Goal: Task Accomplishment & Management: Complete application form

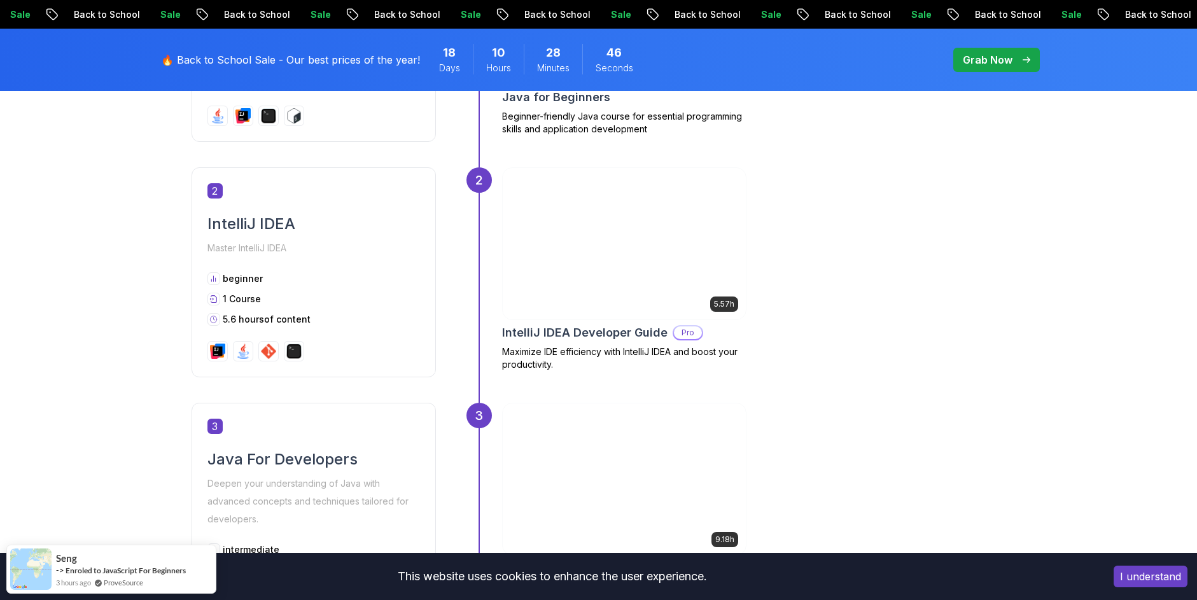
scroll to position [916, 0]
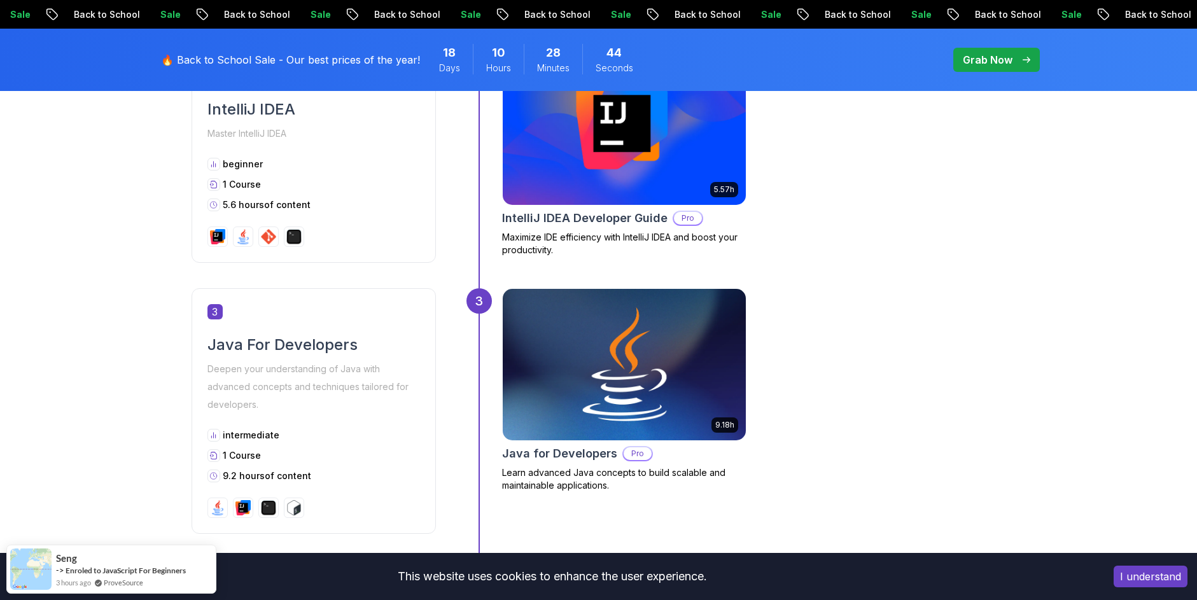
click at [685, 379] on img at bounding box center [623, 364] width 255 height 159
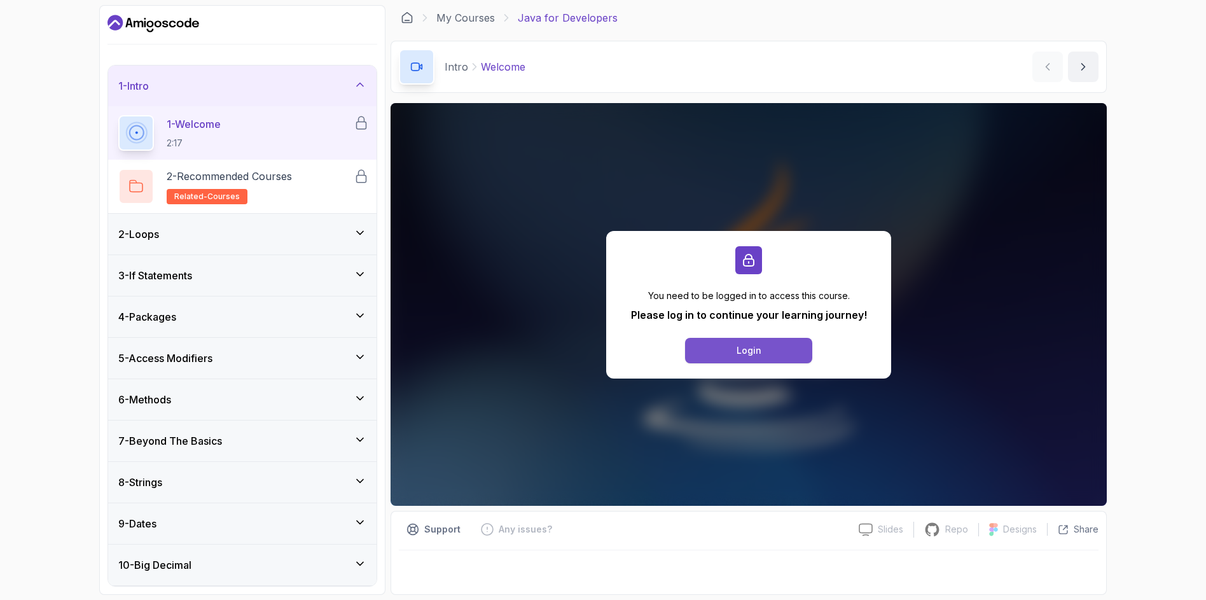
click at [749, 356] on div "Login" at bounding box center [749, 350] width 25 height 13
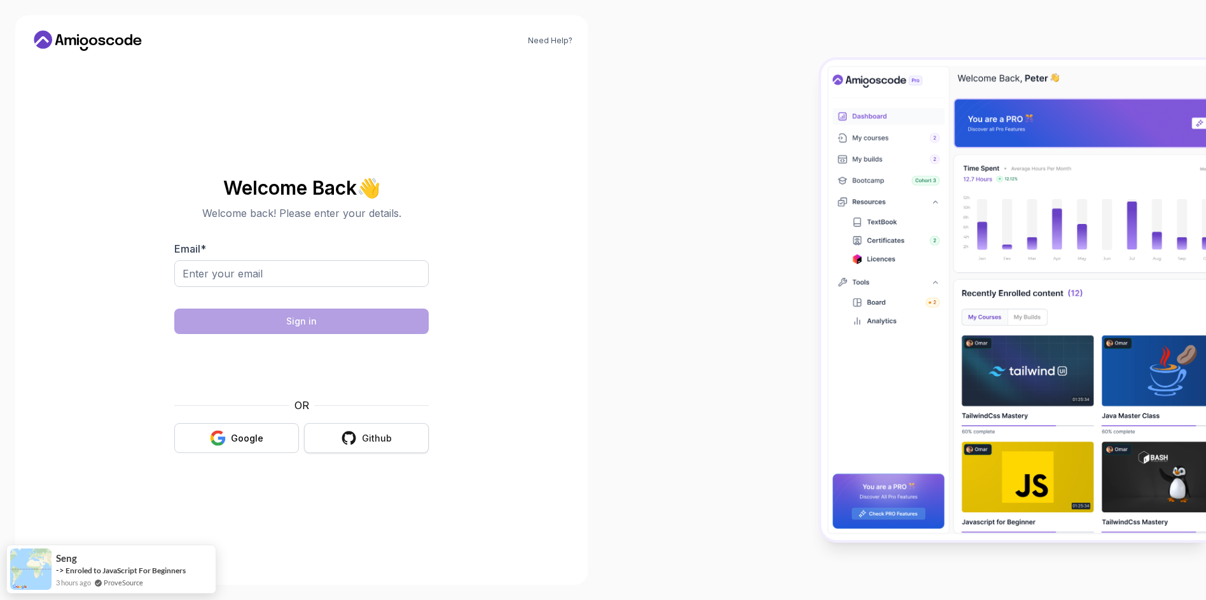
click at [344, 447] on button "Github" at bounding box center [366, 438] width 125 height 30
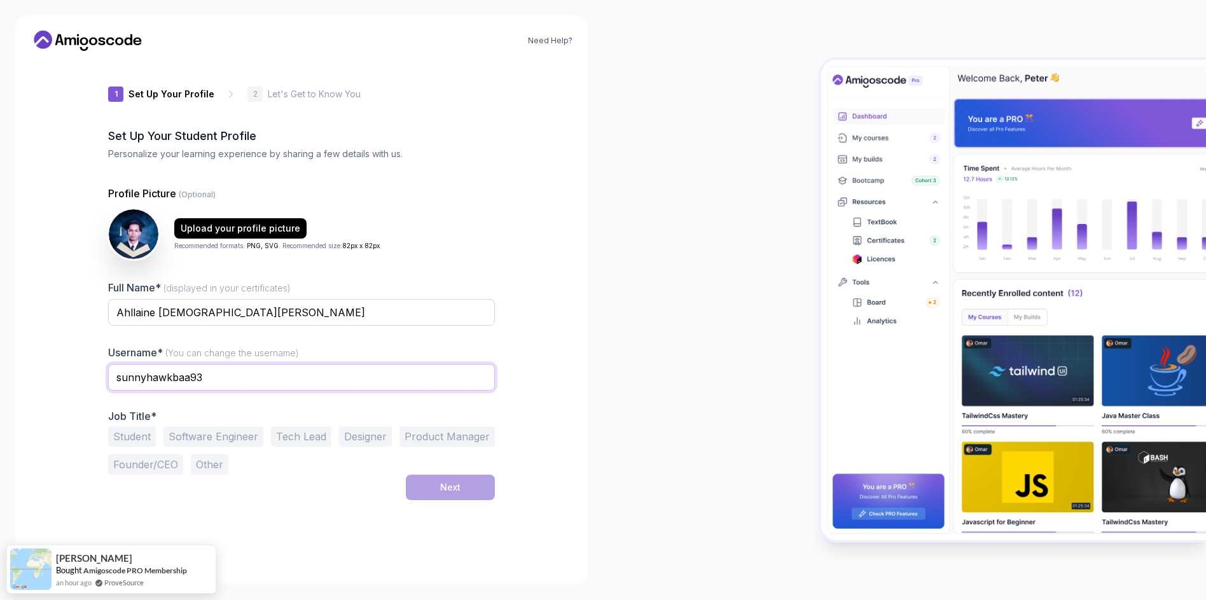
drag, startPoint x: 242, startPoint y: 378, endPoint x: 22, endPoint y: 374, distance: 220.2
click at [22, 374] on div "Need Help? 1 Set Up Your Profile 1 Set Up Your Profile 2 Let's Get to Know You …" at bounding box center [301, 299] width 573 height 569
type input "Tianny-Dev"
click at [195, 433] on button "Software Engineer" at bounding box center [214, 436] width 100 height 20
click at [115, 433] on button "Student" at bounding box center [132, 436] width 48 height 20
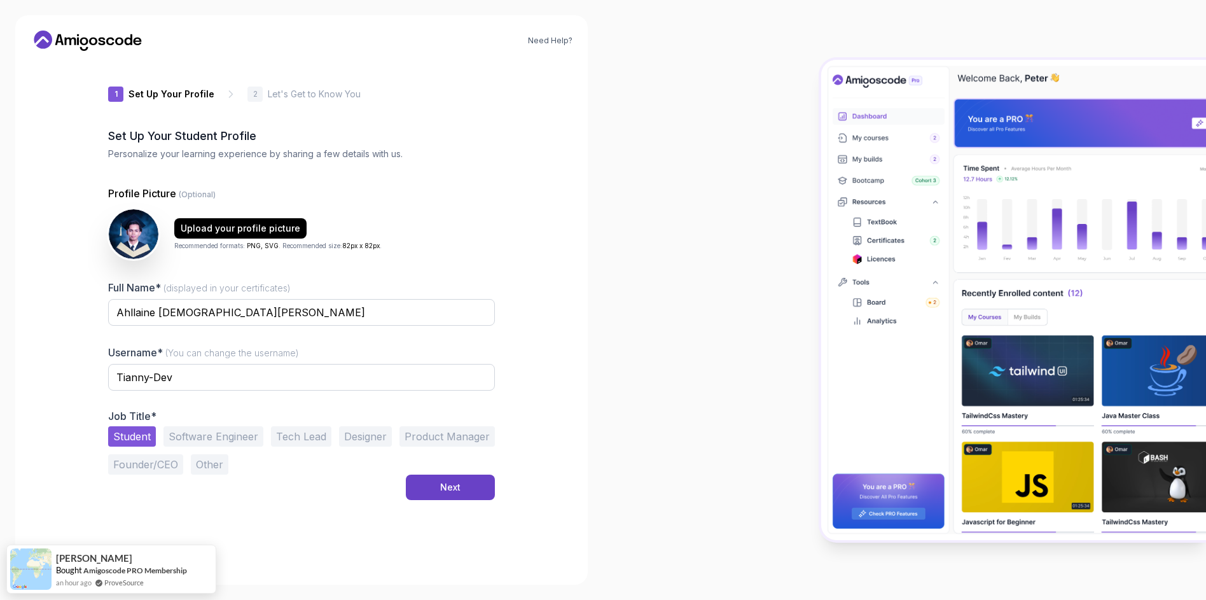
click at [209, 438] on button "Software Engineer" at bounding box center [214, 436] width 100 height 20
click at [611, 212] on div at bounding box center [904, 300] width 603 height 600
click at [465, 484] on button "Next" at bounding box center [450, 487] width 89 height 25
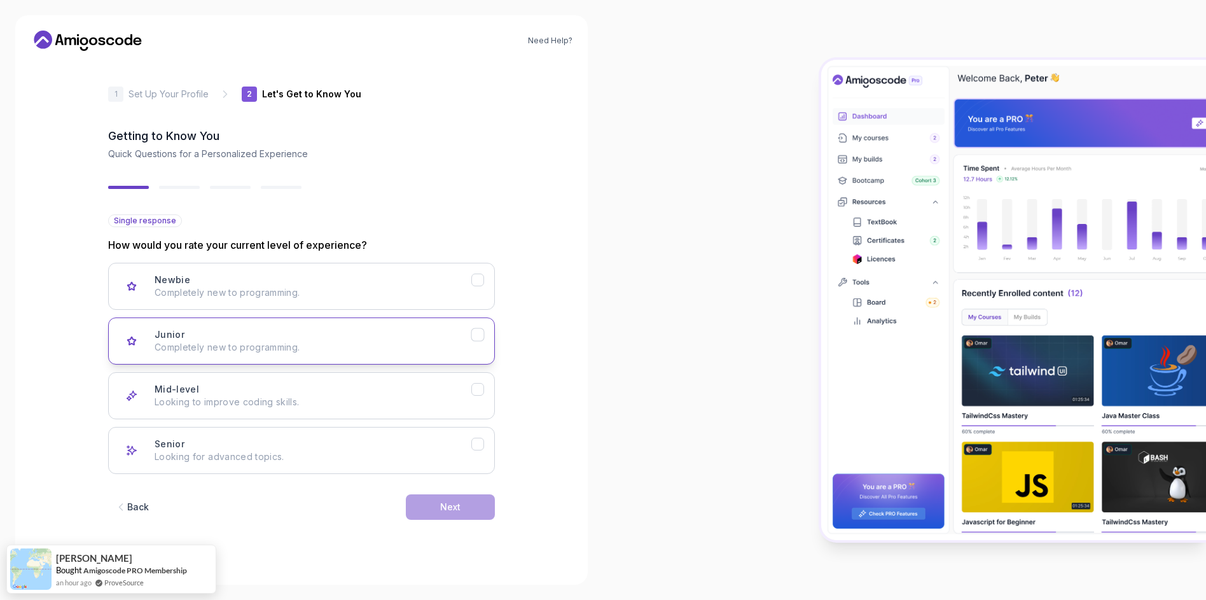
click at [480, 332] on icon "Junior" at bounding box center [477, 334] width 7 height 5
click at [477, 279] on icon "Newbie" at bounding box center [478, 280] width 12 height 12
click at [473, 335] on icon "Junior" at bounding box center [478, 335] width 12 height 12
click at [447, 513] on button "Next" at bounding box center [450, 506] width 89 height 25
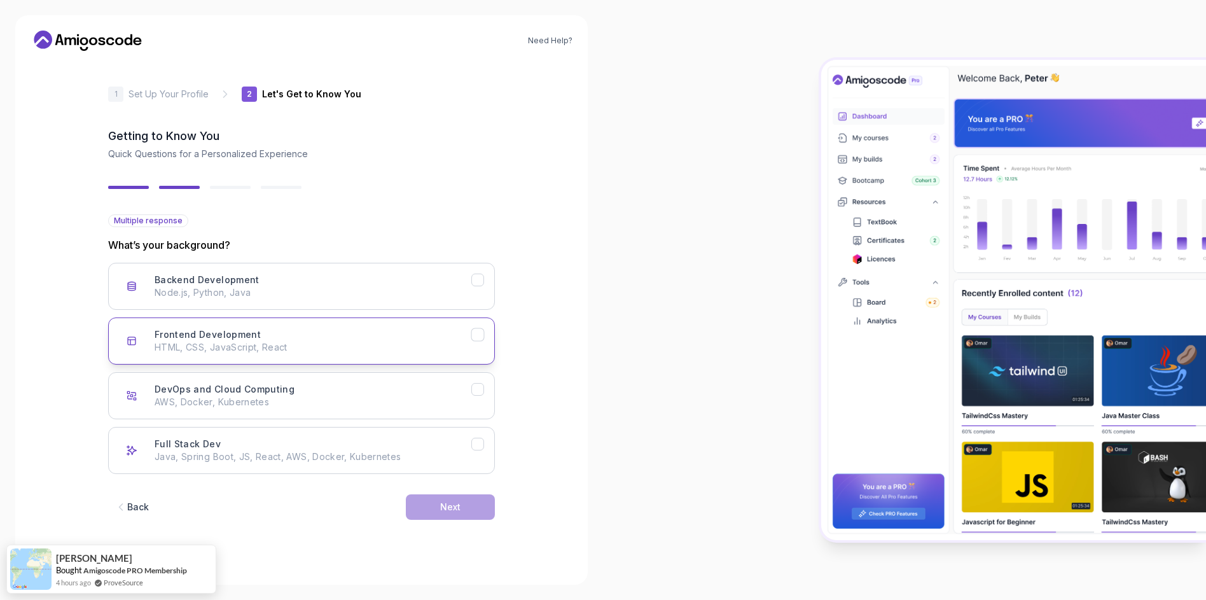
click at [482, 335] on icon "Frontend Development" at bounding box center [478, 335] width 12 height 12
click at [468, 508] on button "Next" at bounding box center [450, 506] width 89 height 25
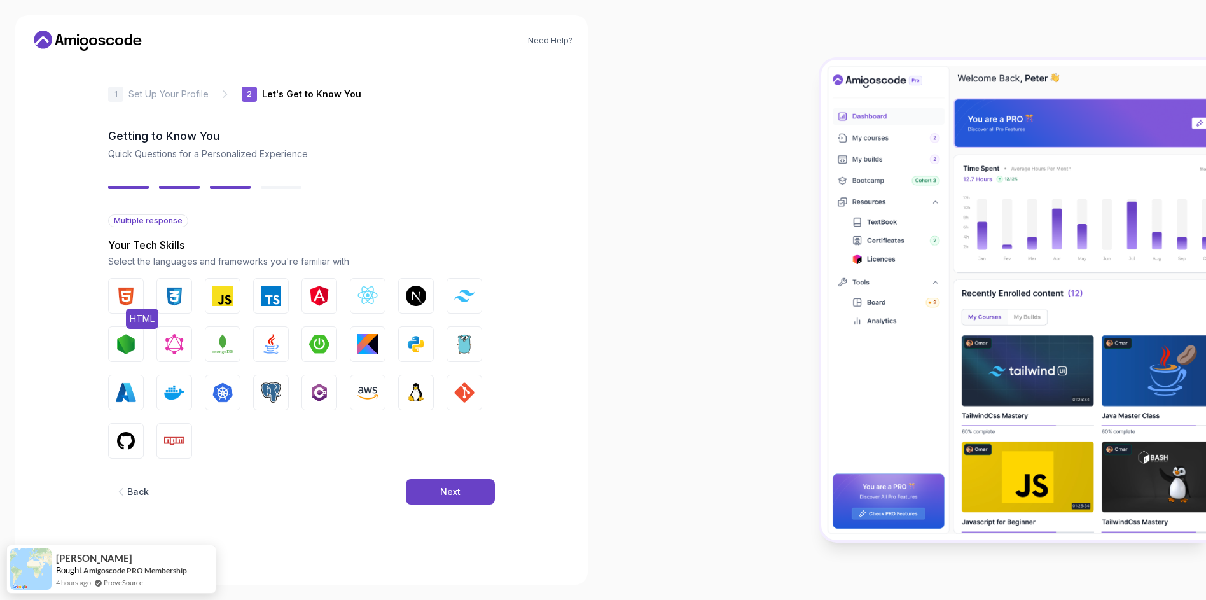
click at [125, 297] on img "button" at bounding box center [126, 296] width 20 height 20
click at [173, 300] on img "button" at bounding box center [174, 296] width 20 height 20
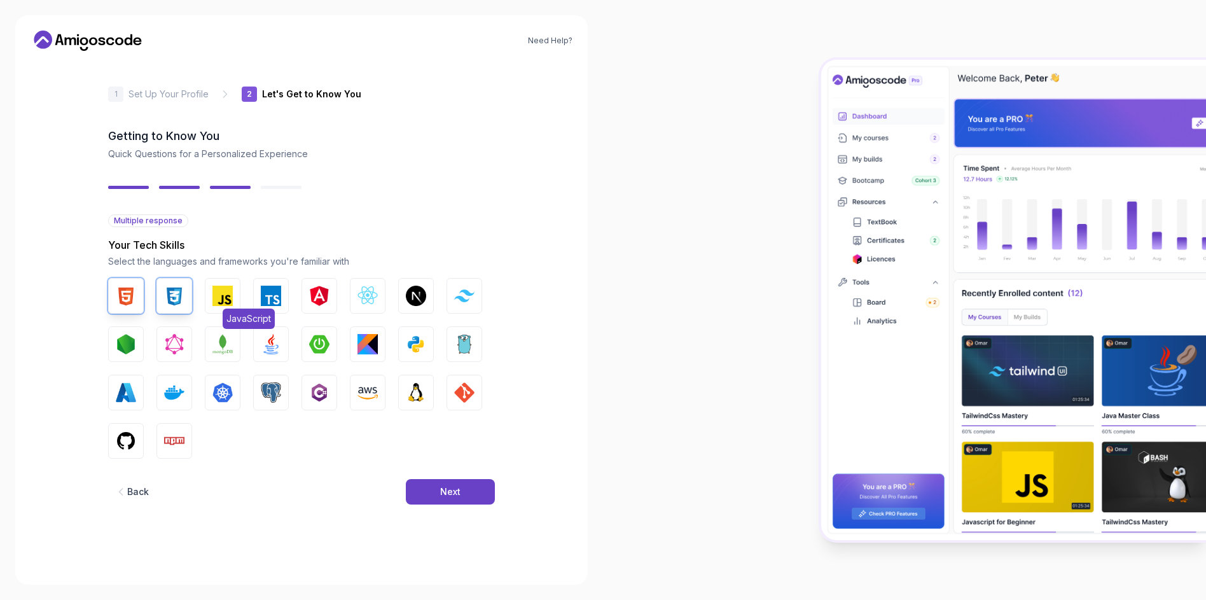
click at [228, 304] on img "button" at bounding box center [223, 296] width 20 height 20
click at [468, 298] on img "button" at bounding box center [464, 295] width 20 height 12
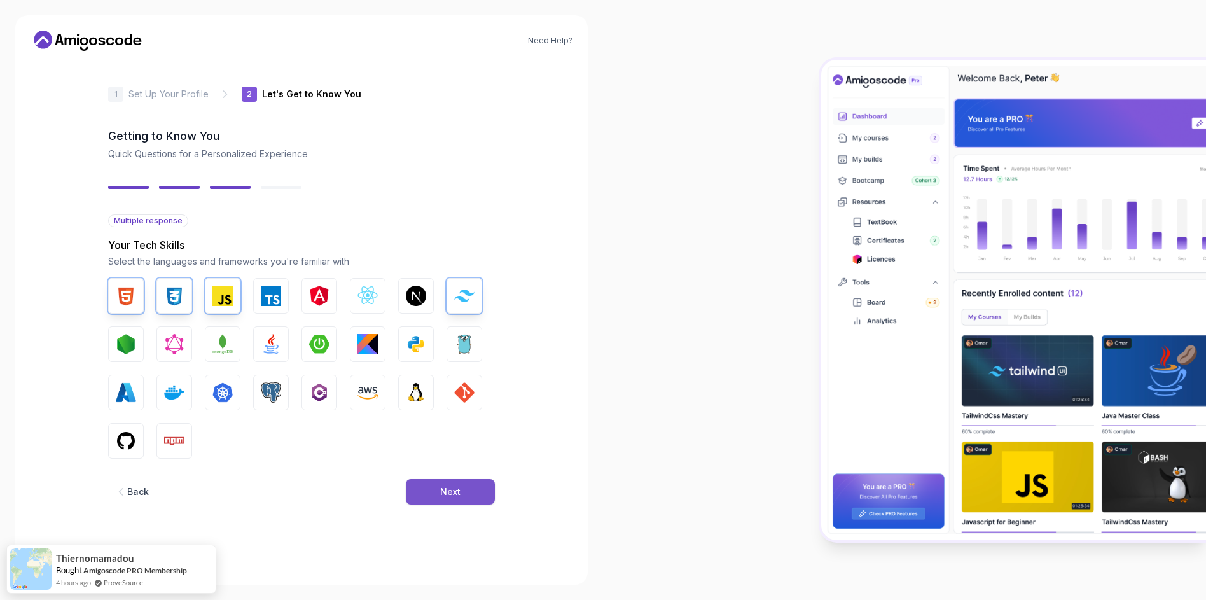
click at [457, 485] on div "Next" at bounding box center [450, 491] width 20 height 13
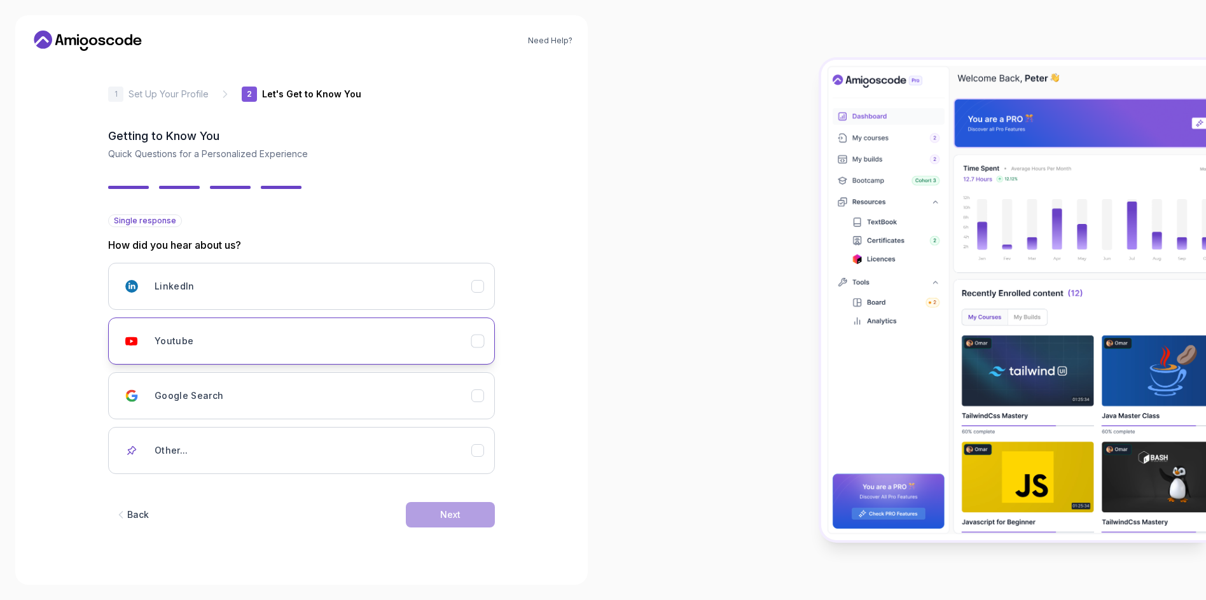
click at [455, 347] on div "Youtube" at bounding box center [313, 340] width 317 height 25
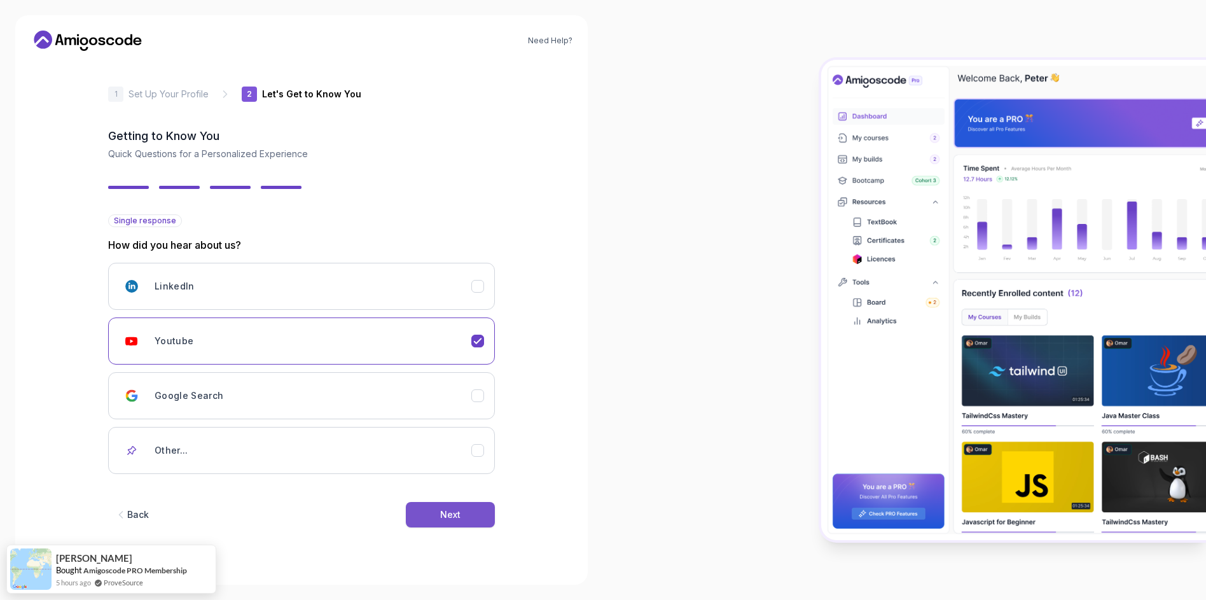
click at [452, 520] on div "Next" at bounding box center [450, 514] width 20 height 13
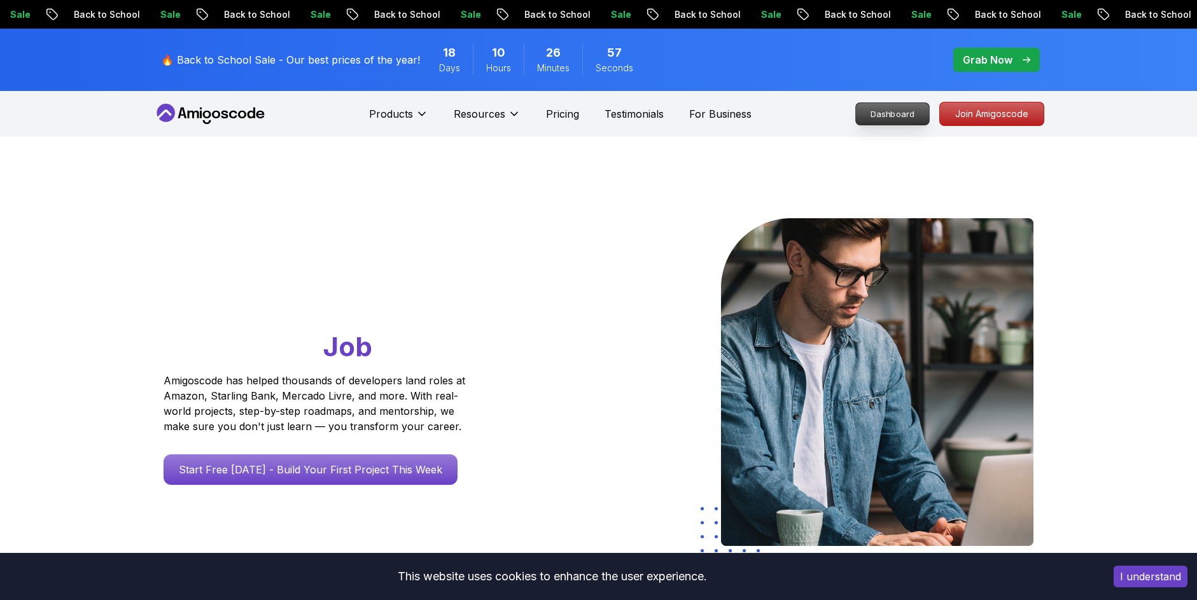
click at [889, 105] on p "Dashboard" at bounding box center [892, 114] width 73 height 22
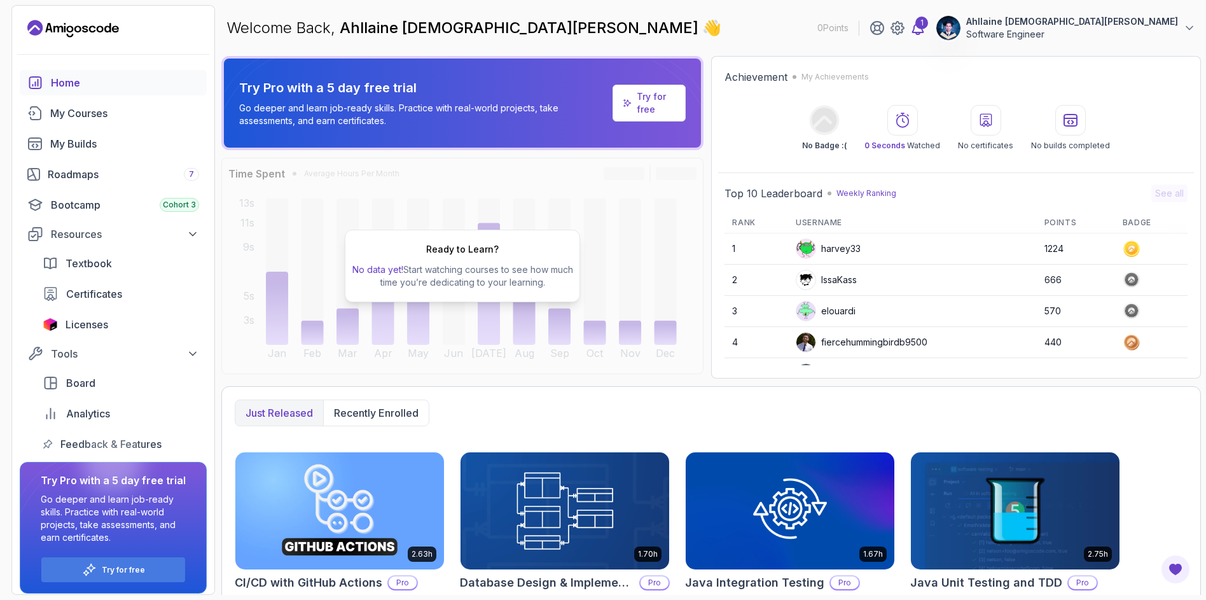
click at [928, 25] on div "1" at bounding box center [922, 23] width 13 height 13
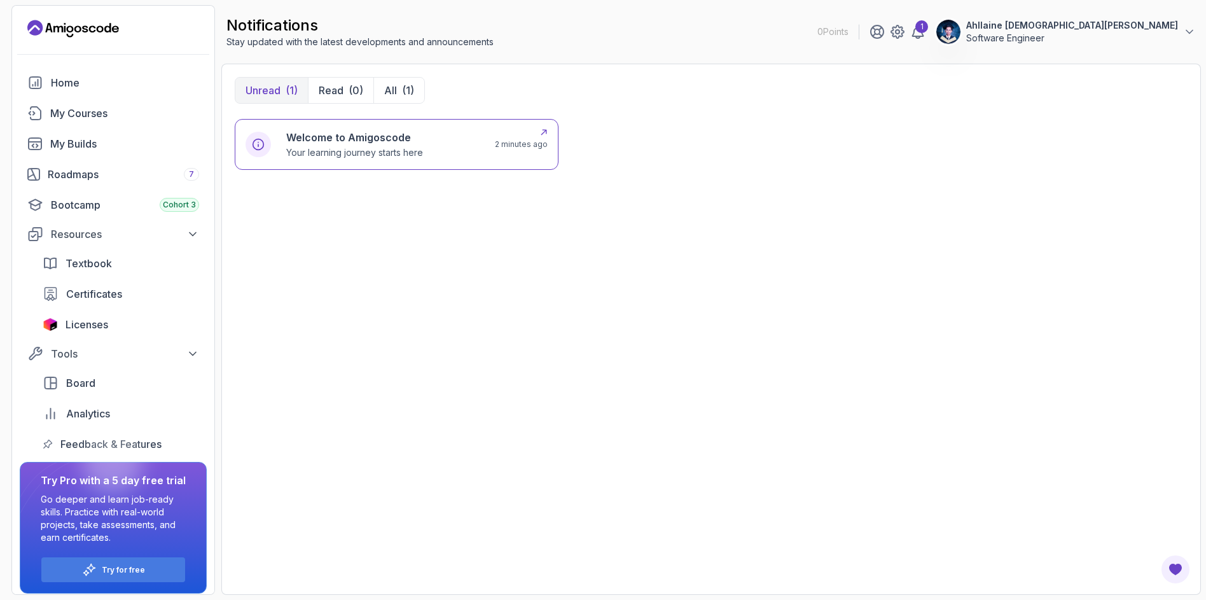
click at [384, 150] on p "Your learning journey starts here" at bounding box center [354, 152] width 137 height 13
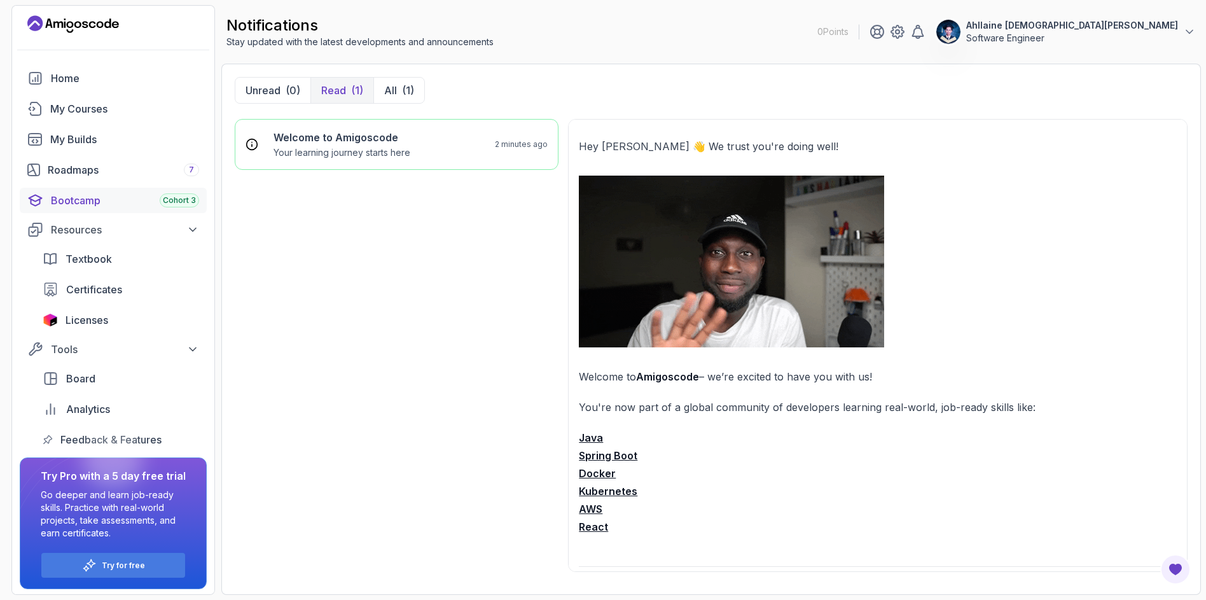
scroll to position [7, 0]
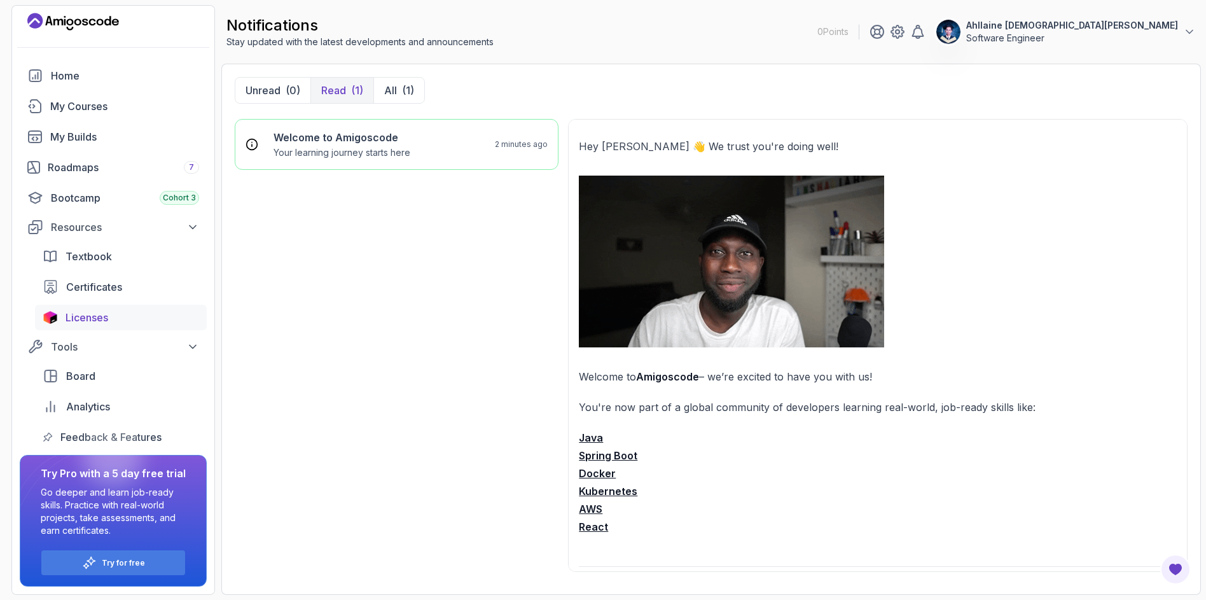
click at [87, 314] on span "Licenses" at bounding box center [87, 317] width 43 height 15
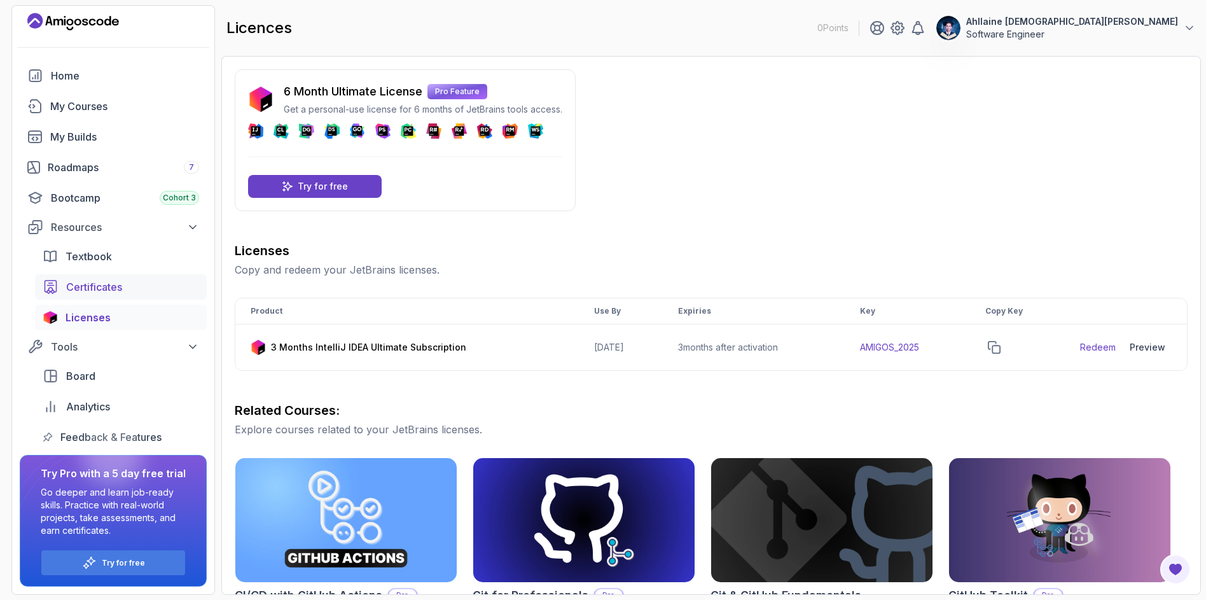
click at [81, 293] on span "Certificates" at bounding box center [94, 286] width 56 height 15
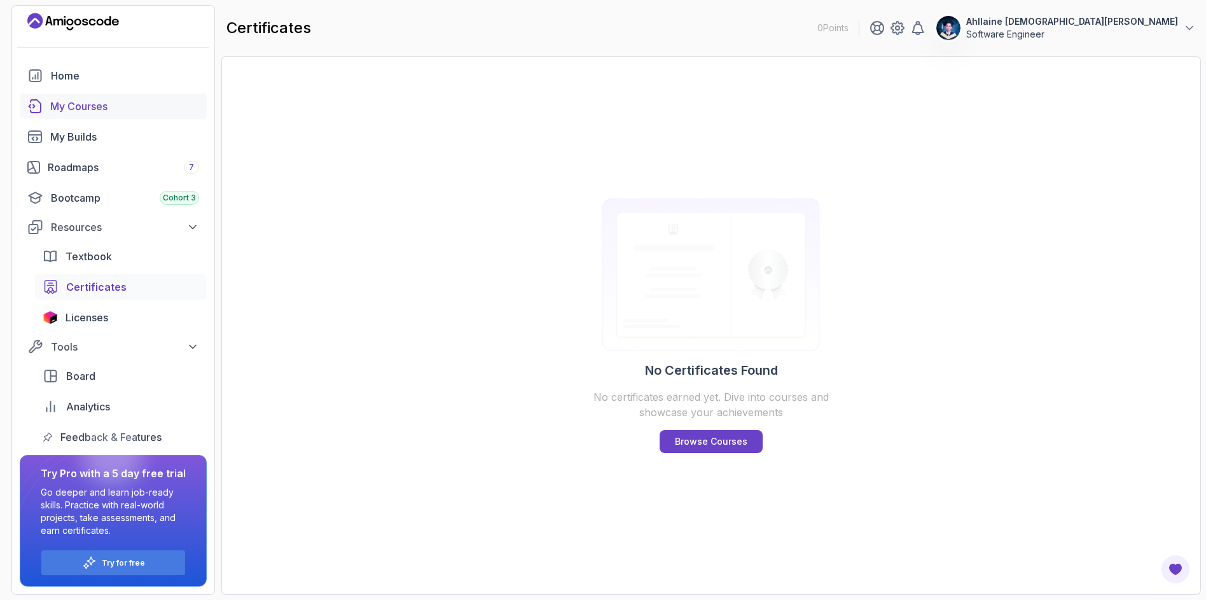
click at [92, 95] on link "My Courses" at bounding box center [113, 106] width 187 height 25
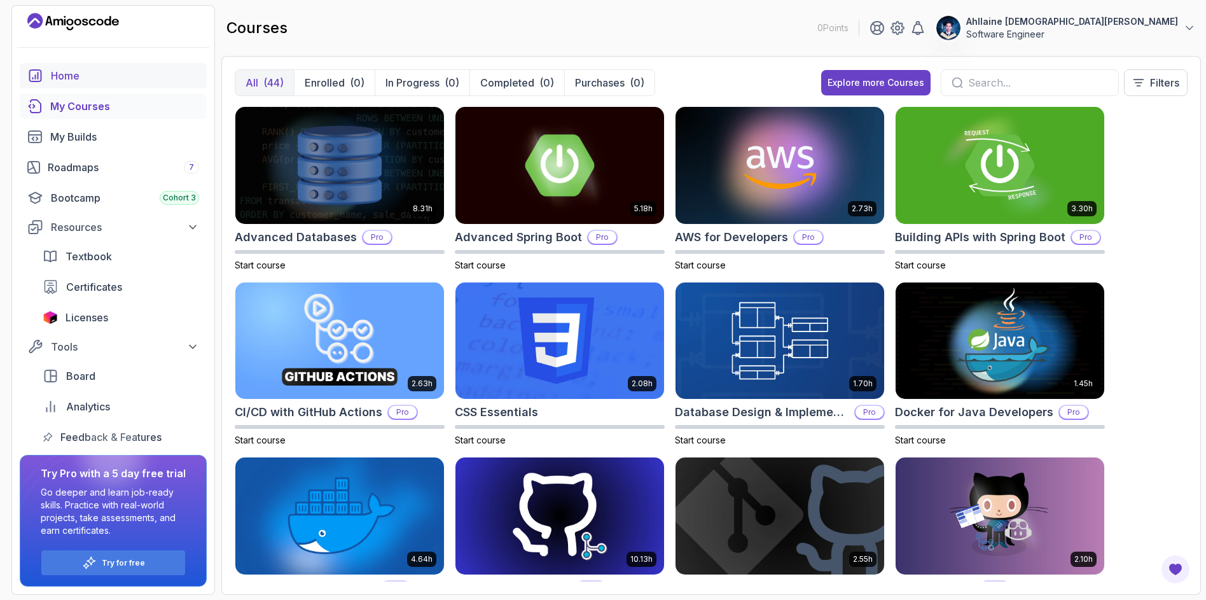
click at [78, 74] on div "Home" at bounding box center [125, 75] width 148 height 15
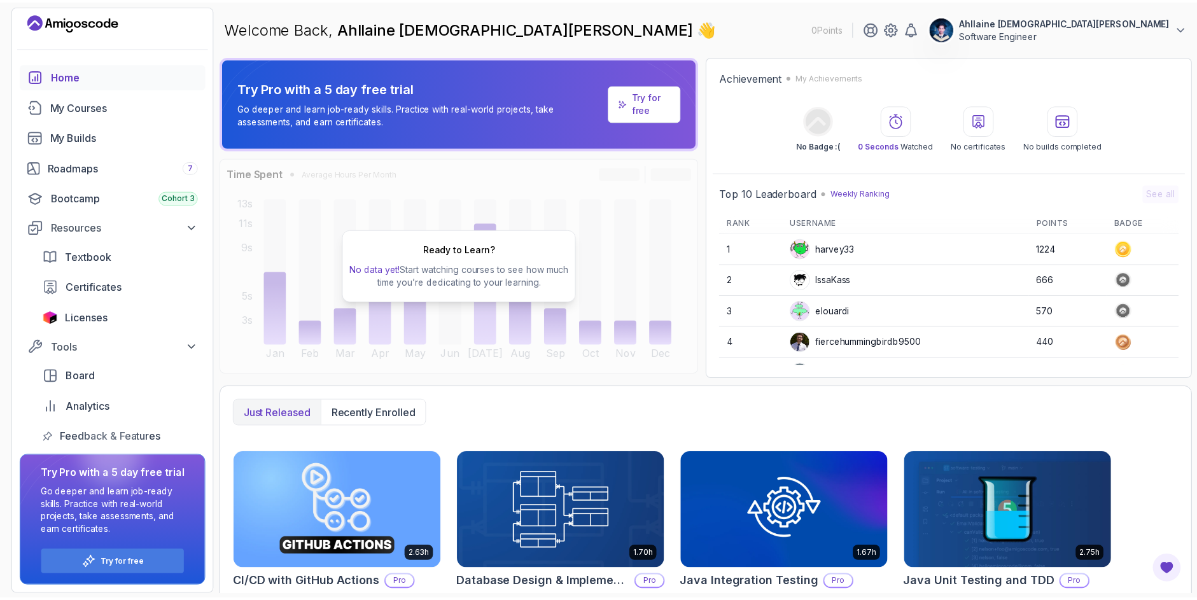
scroll to position [216, 0]
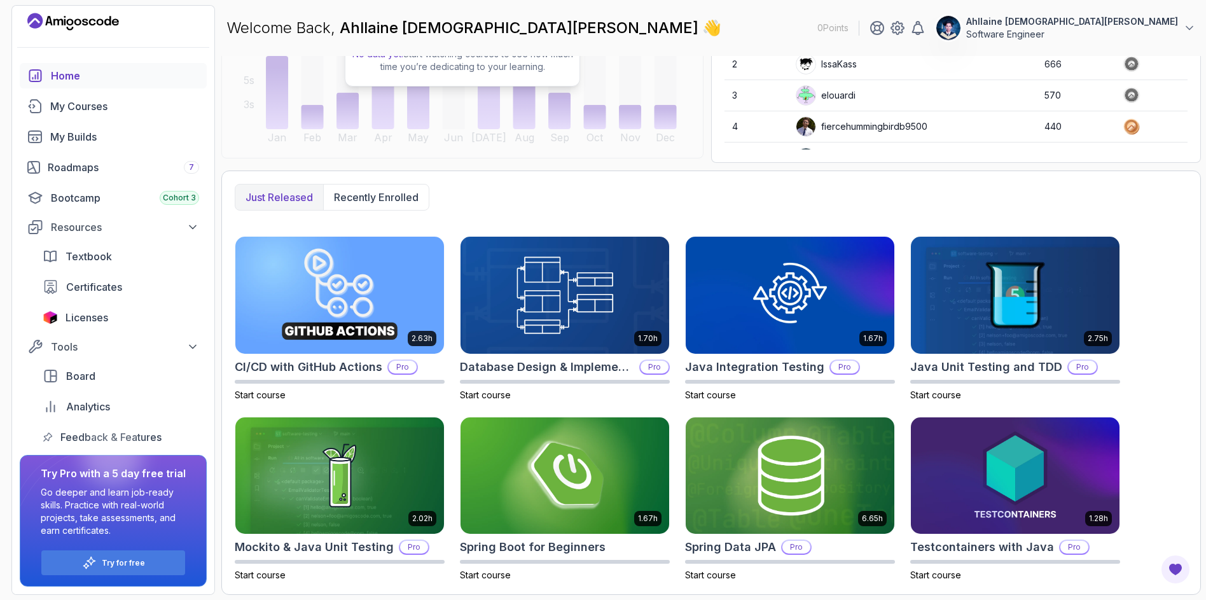
click at [1092, 23] on p "Ahllaine [DEMOGRAPHIC_DATA][PERSON_NAME]" at bounding box center [1072, 21] width 212 height 13
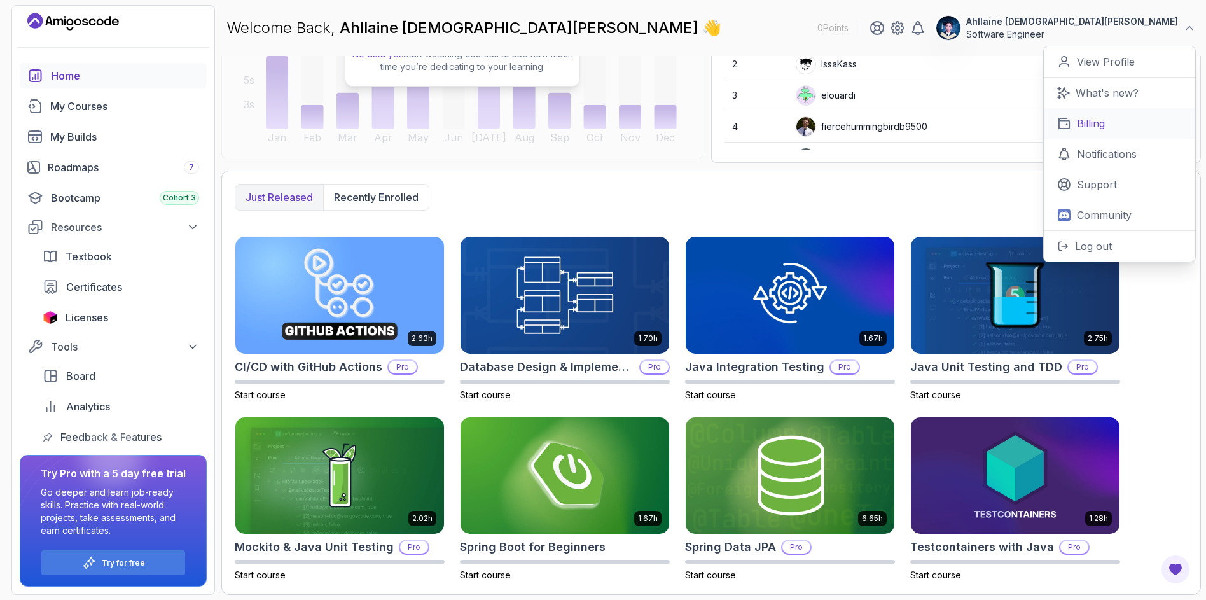
click at [1086, 121] on p "Billing" at bounding box center [1091, 123] width 28 height 15
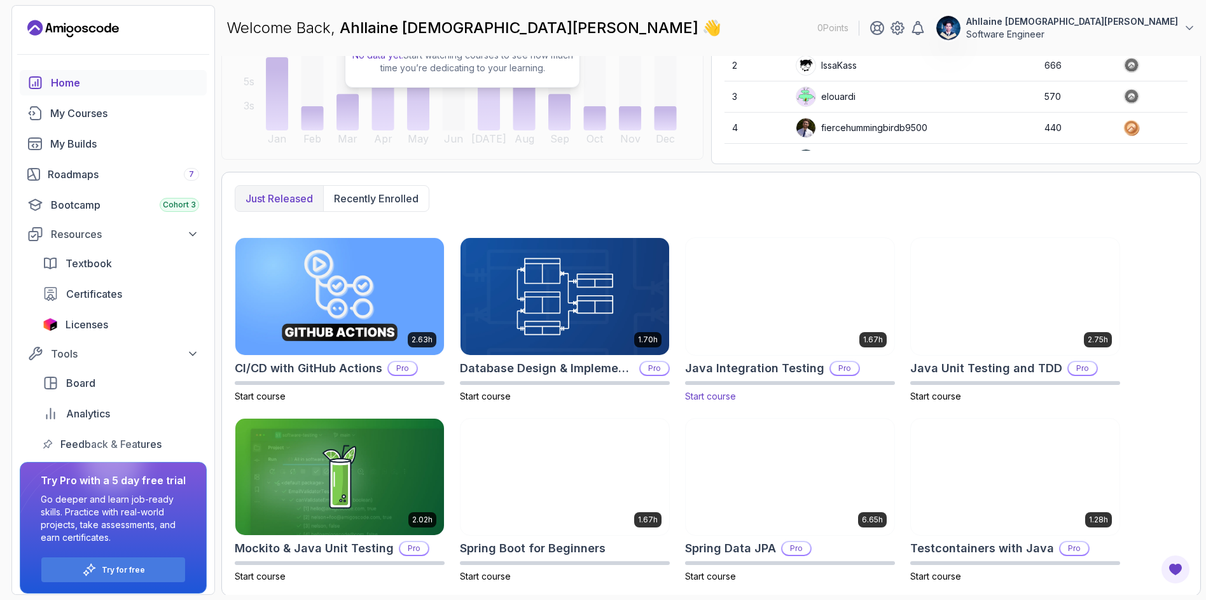
scroll to position [216, 0]
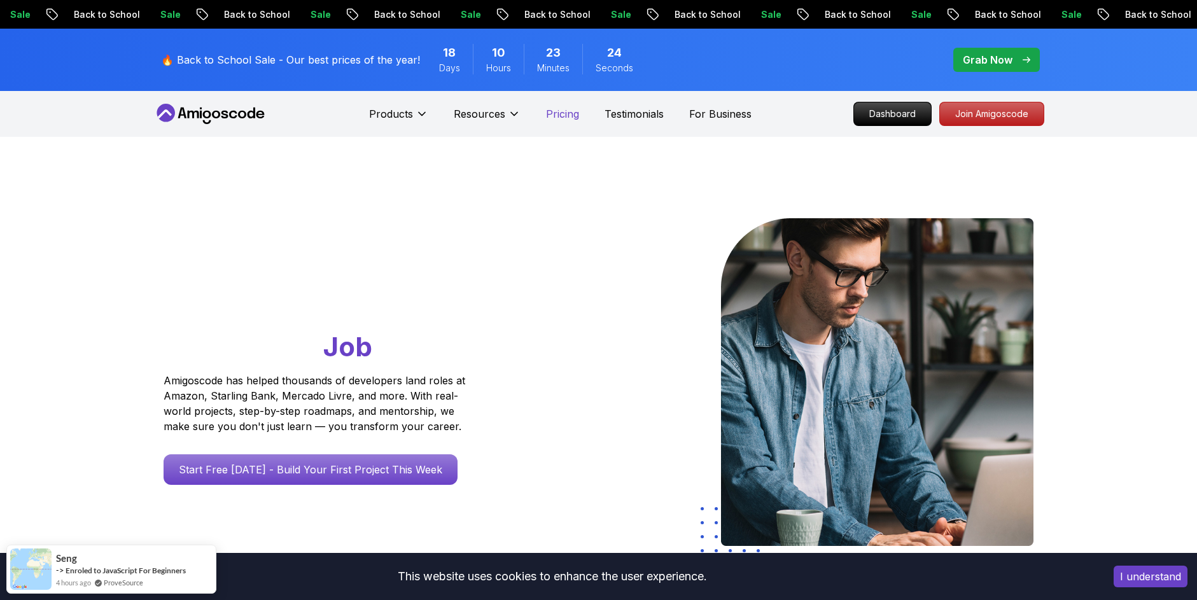
click at [558, 118] on p "Pricing" at bounding box center [562, 113] width 33 height 15
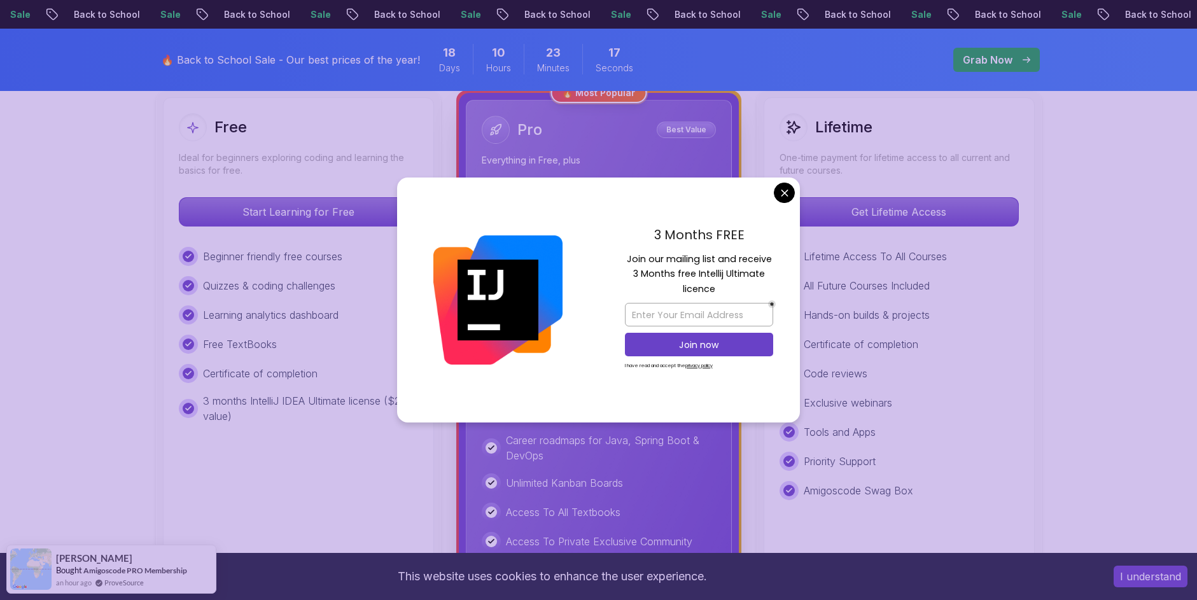
scroll to position [344, 0]
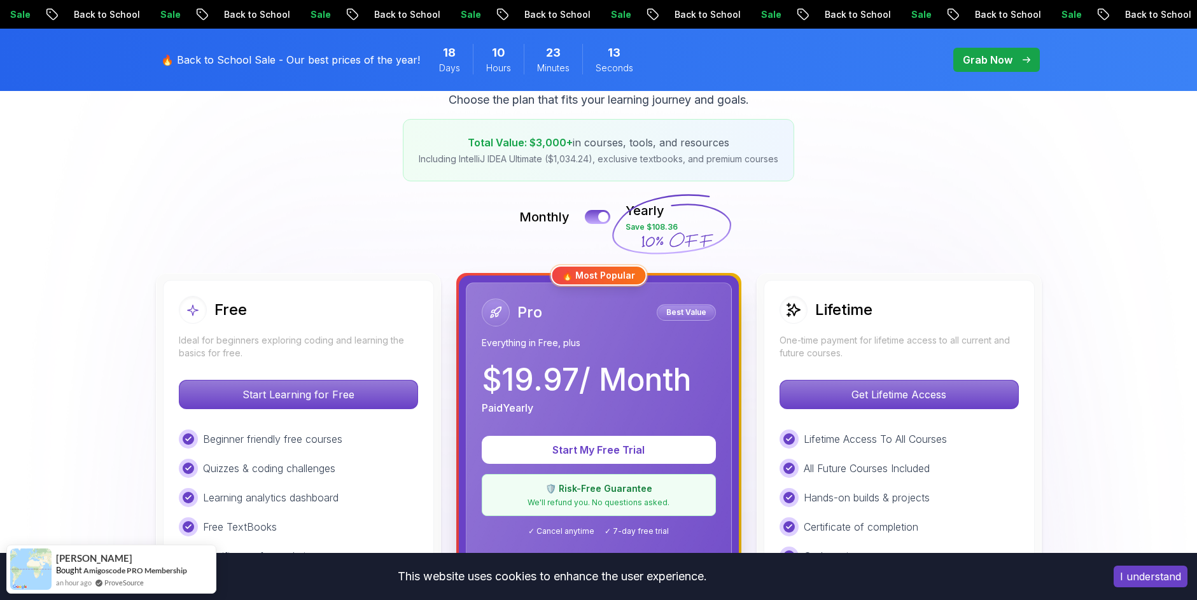
scroll to position [0, 0]
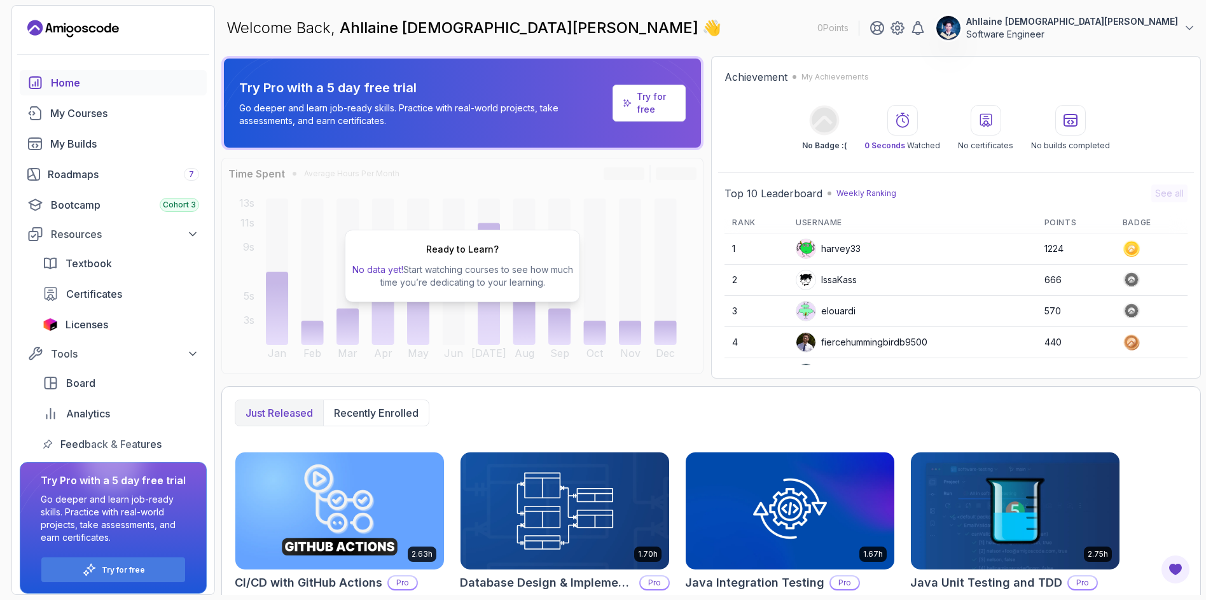
click at [1148, 20] on p "Ahllaine [DEMOGRAPHIC_DATA][PERSON_NAME]" at bounding box center [1072, 21] width 212 height 13
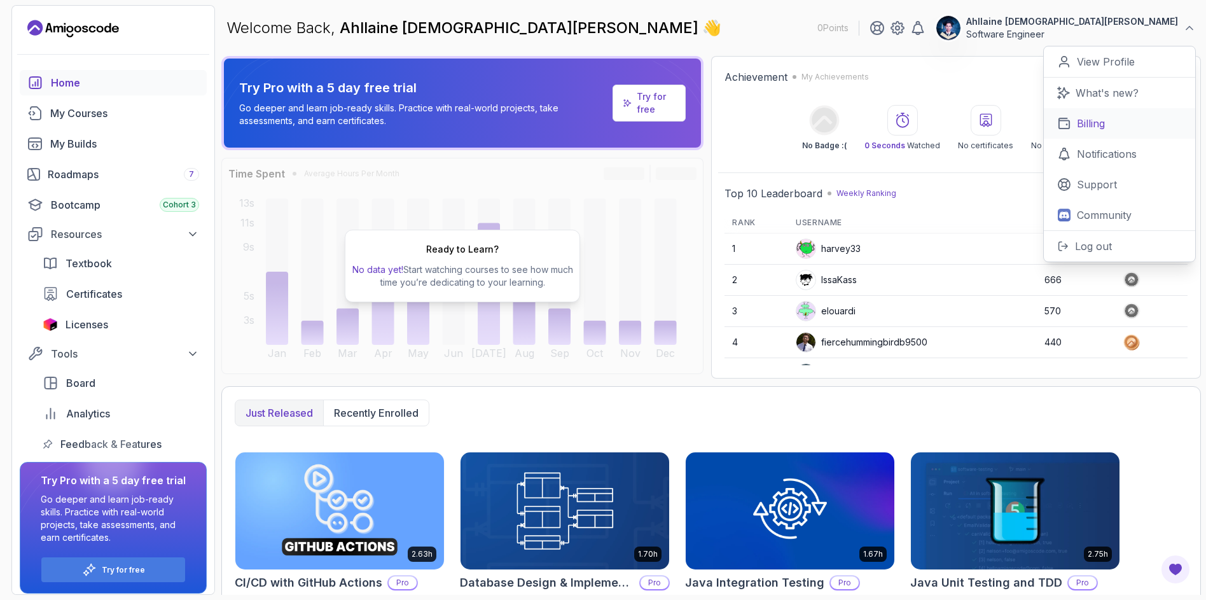
click at [1087, 130] on p "Billing" at bounding box center [1091, 123] width 28 height 15
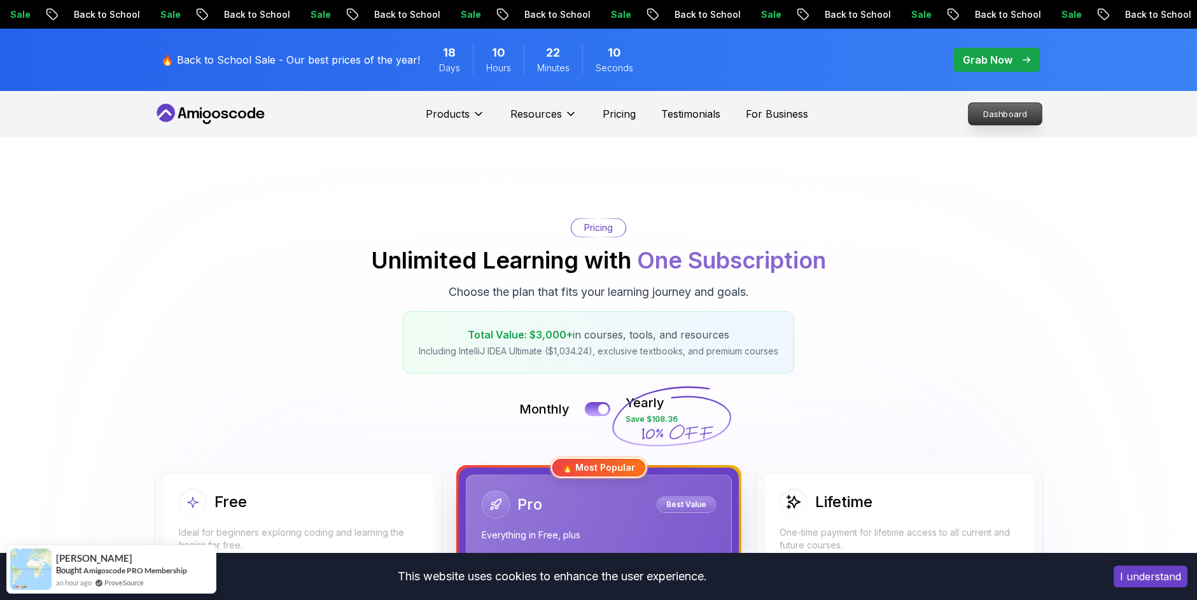
click at [995, 109] on p "Dashboard" at bounding box center [1004, 114] width 73 height 22
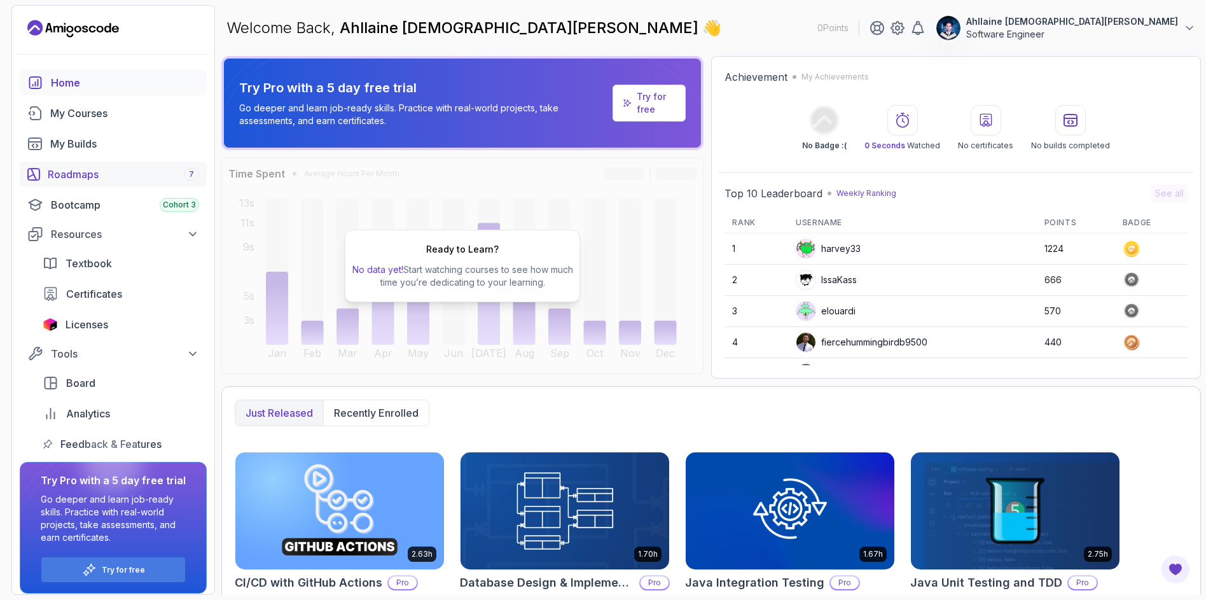
click at [66, 183] on link "Roadmaps 7" at bounding box center [113, 174] width 187 height 25
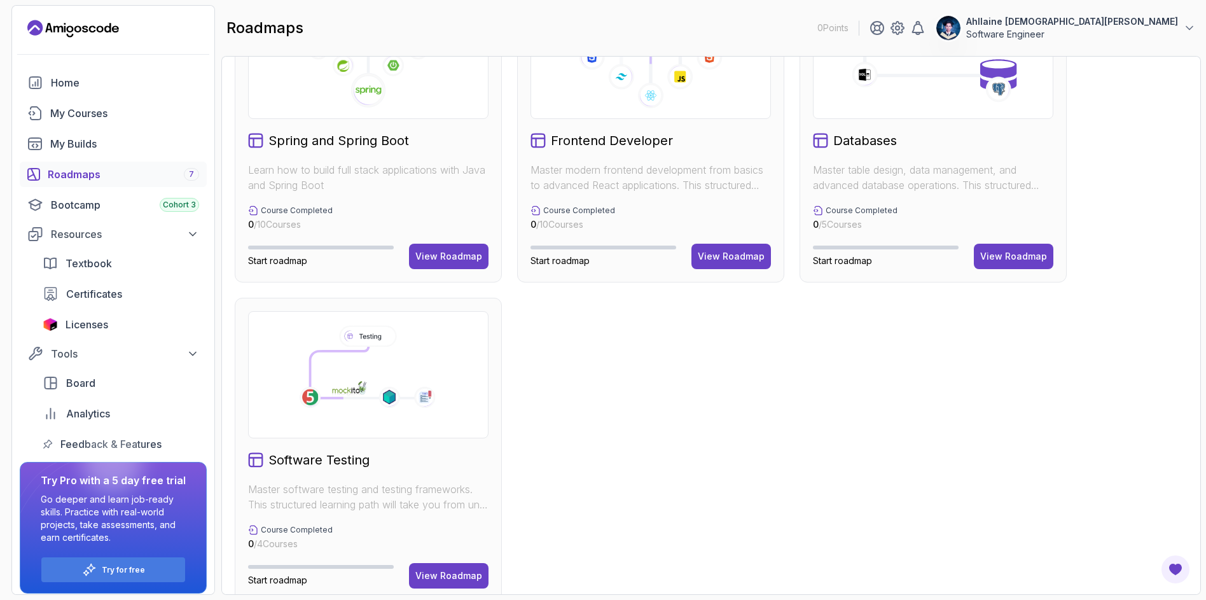
scroll to position [431, 0]
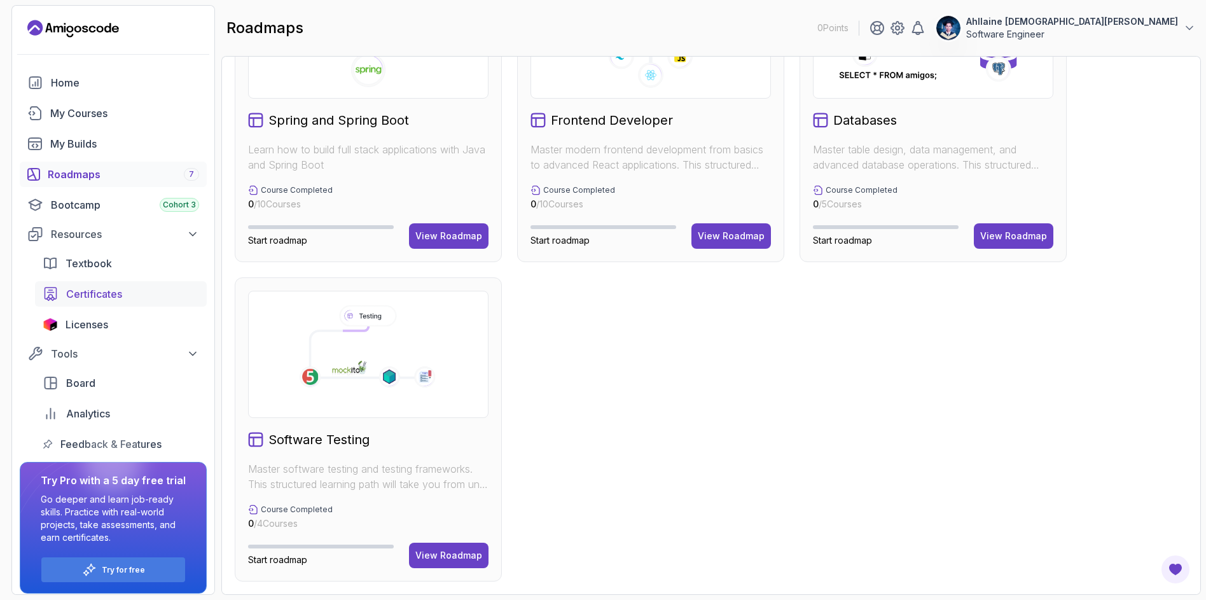
click at [81, 302] on link "Certificates" at bounding box center [121, 293] width 172 height 25
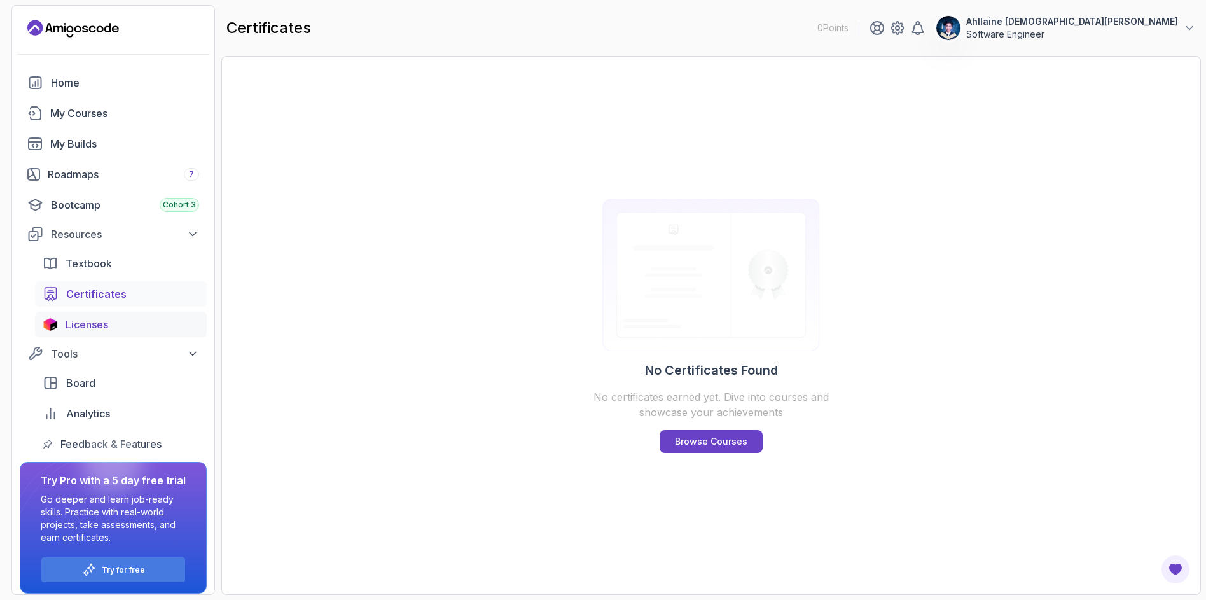
click at [93, 319] on span "Licenses" at bounding box center [87, 324] width 43 height 15
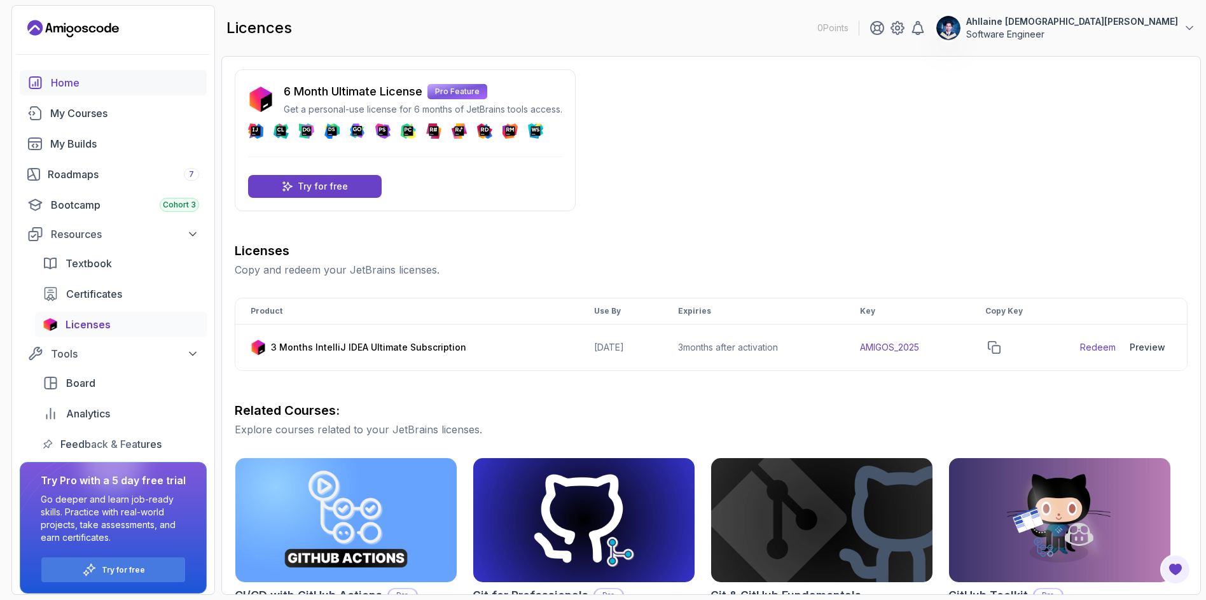
click at [119, 88] on div "Home" at bounding box center [125, 82] width 148 height 15
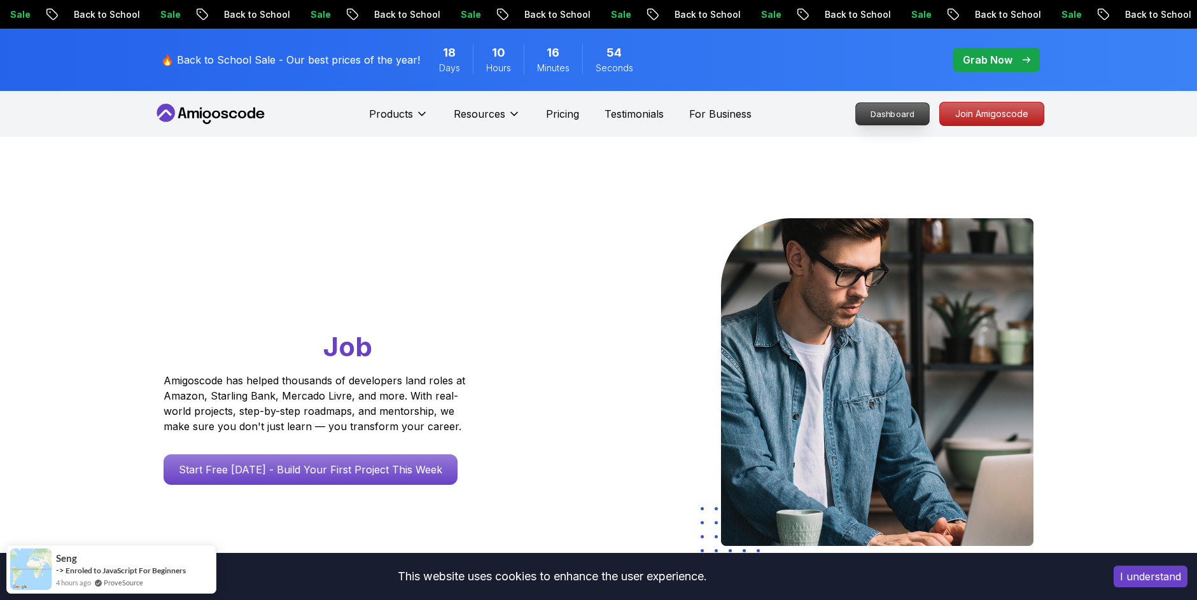
click at [892, 120] on p "Dashboard" at bounding box center [892, 114] width 73 height 22
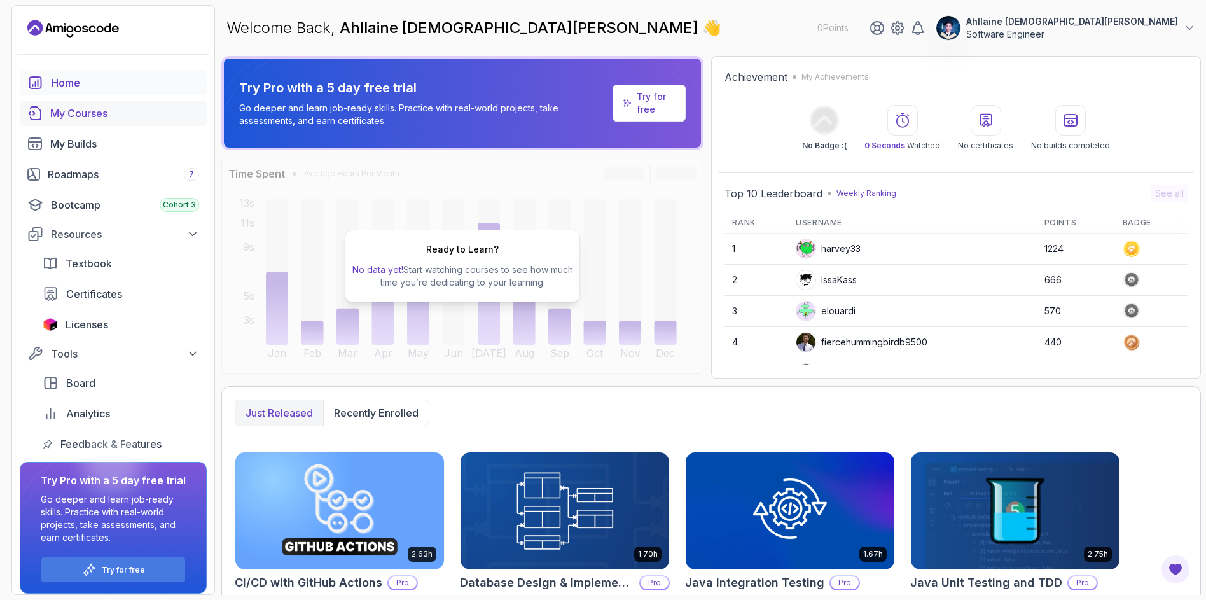
click at [93, 122] on link "My Courses" at bounding box center [113, 113] width 187 height 25
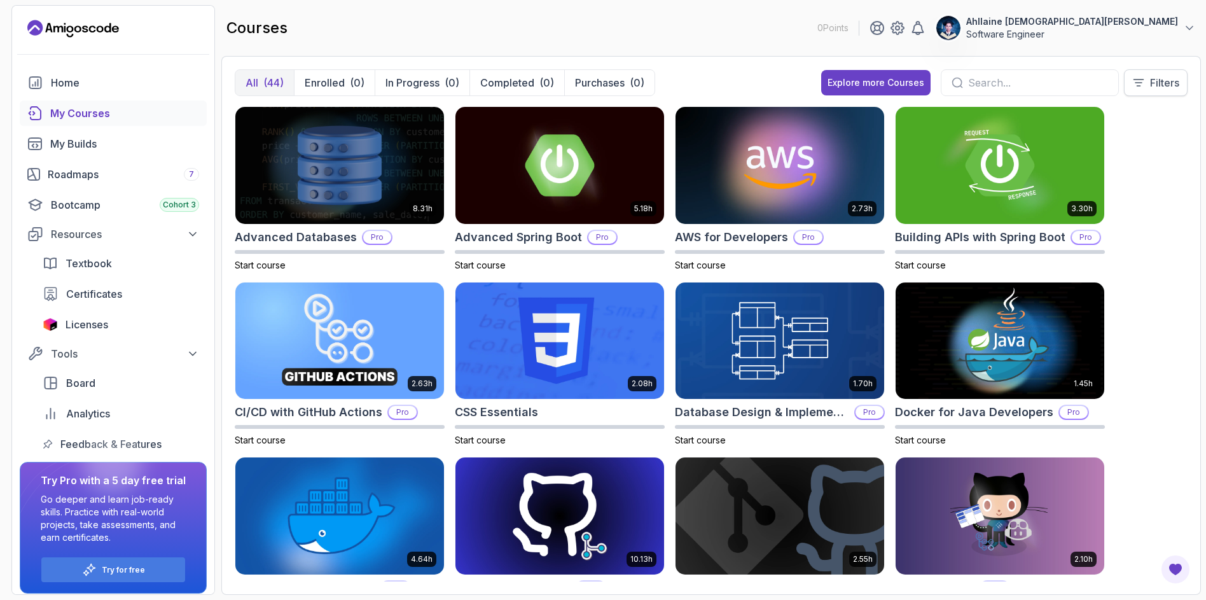
click at [1156, 85] on p "Filters" at bounding box center [1164, 82] width 29 height 15
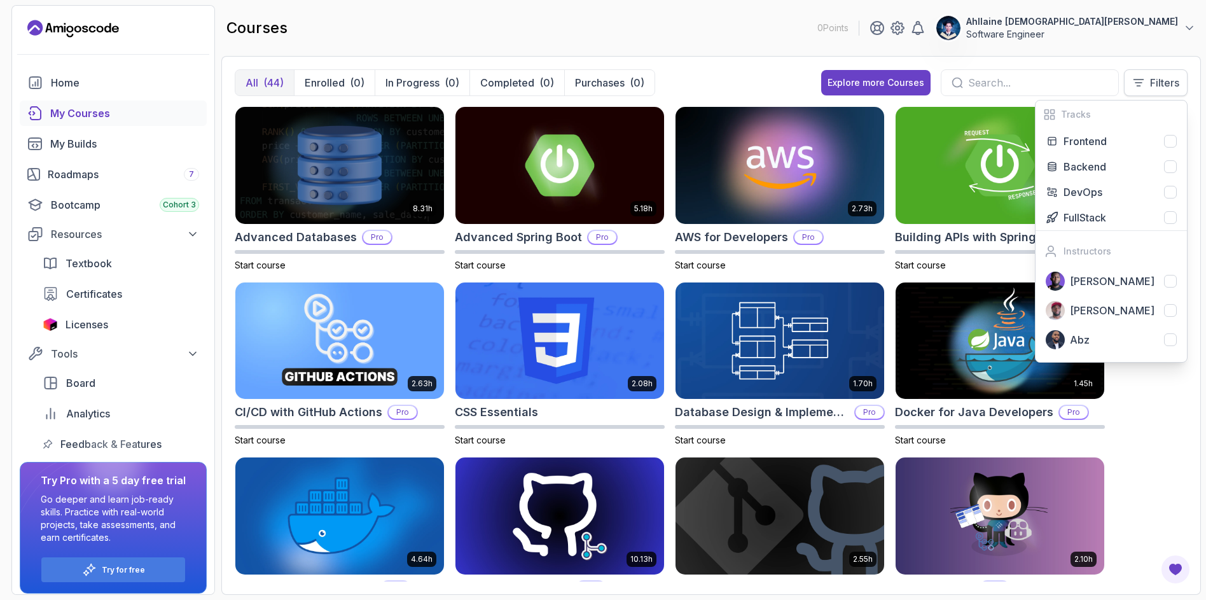
click at [1156, 85] on p "Filters" at bounding box center [1164, 82] width 29 height 15
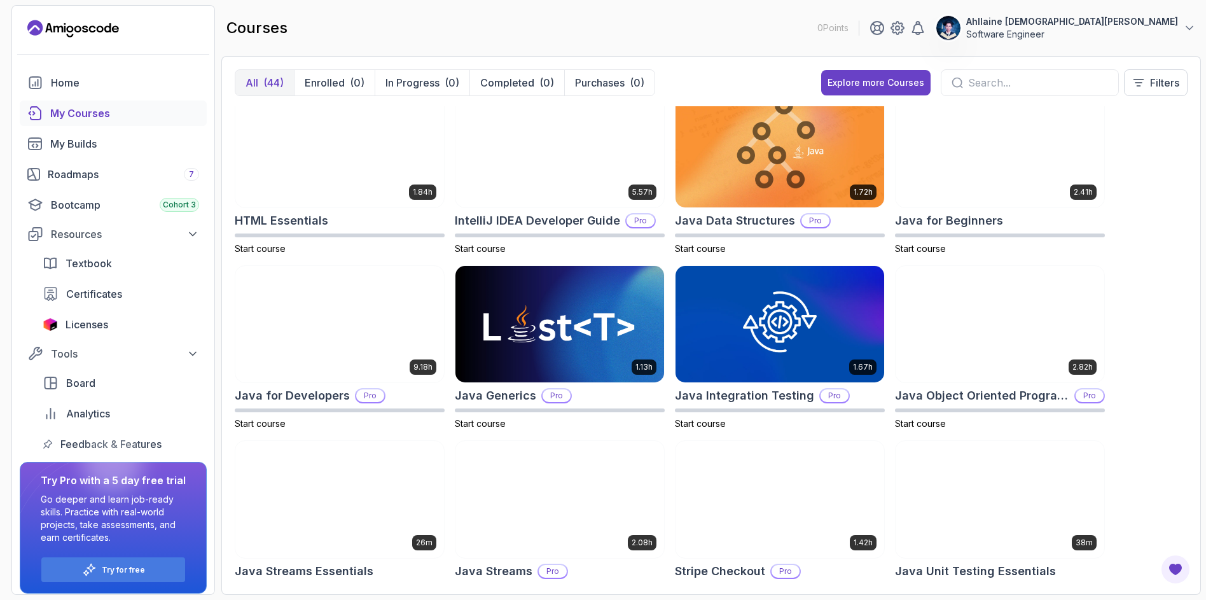
scroll to position [428, 0]
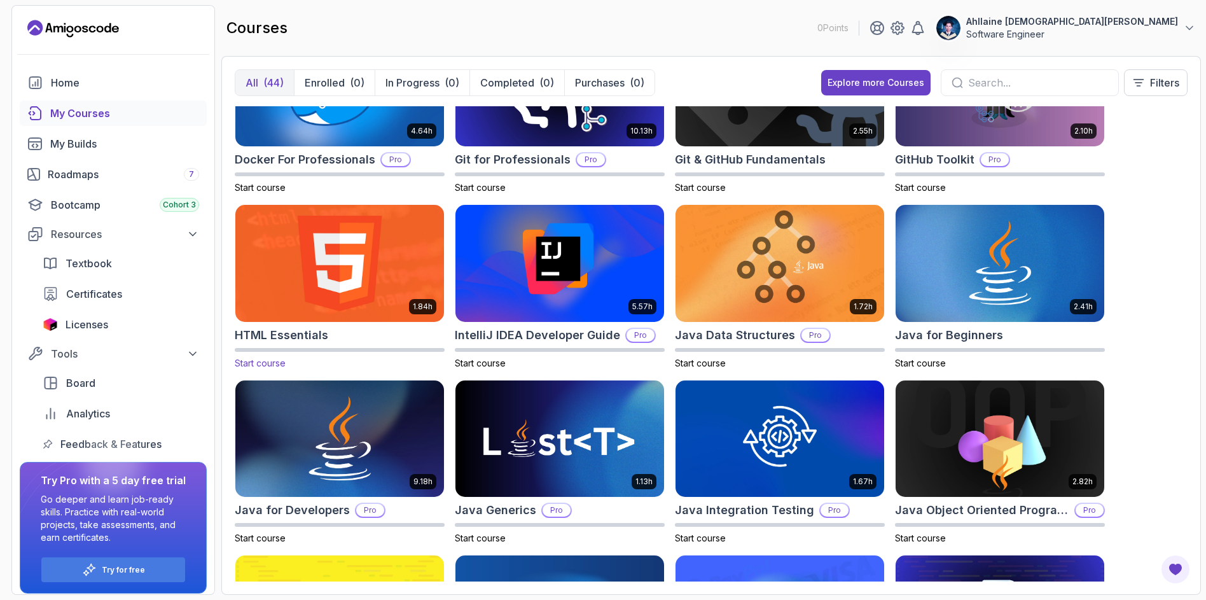
click at [368, 280] on img at bounding box center [339, 263] width 219 height 123
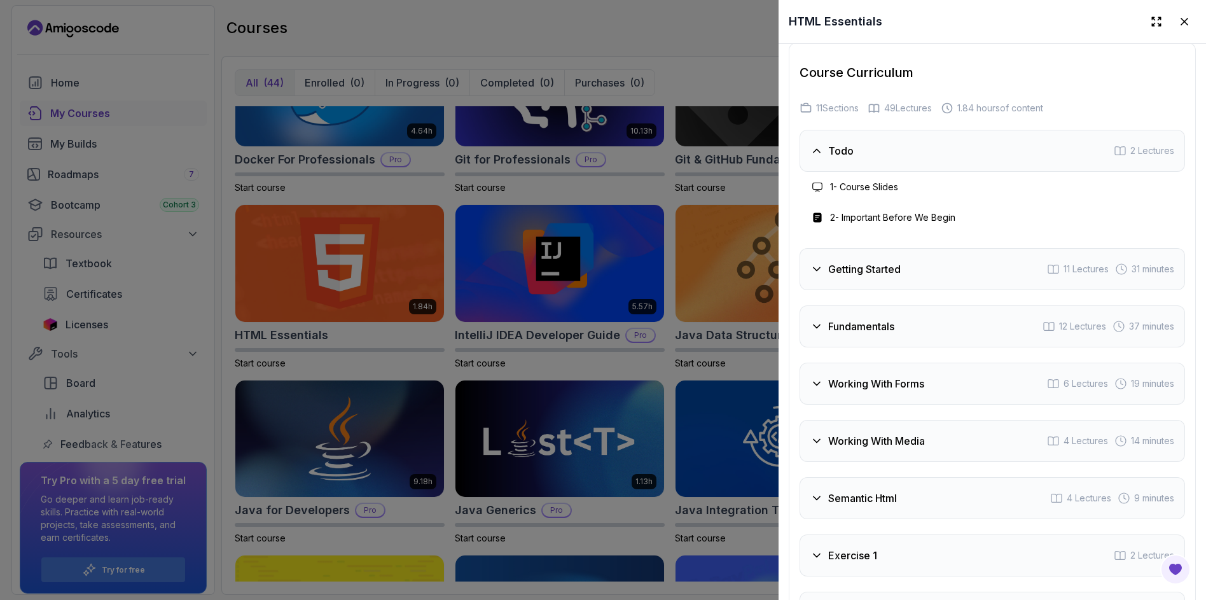
scroll to position [2392, 0]
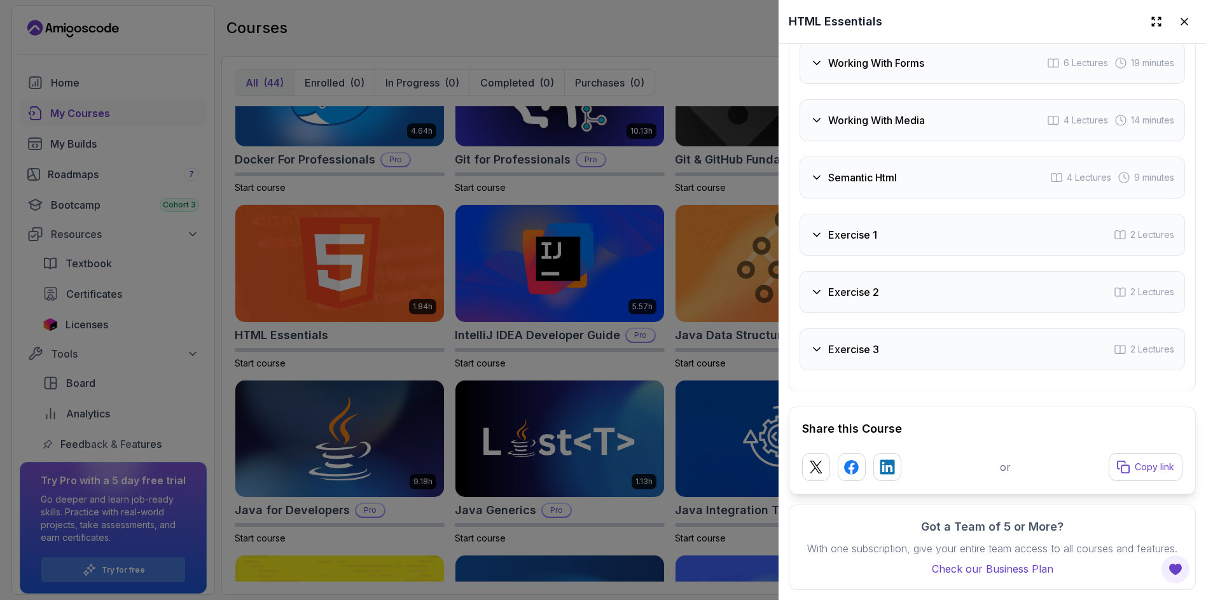
click at [562, 309] on div at bounding box center [603, 300] width 1206 height 600
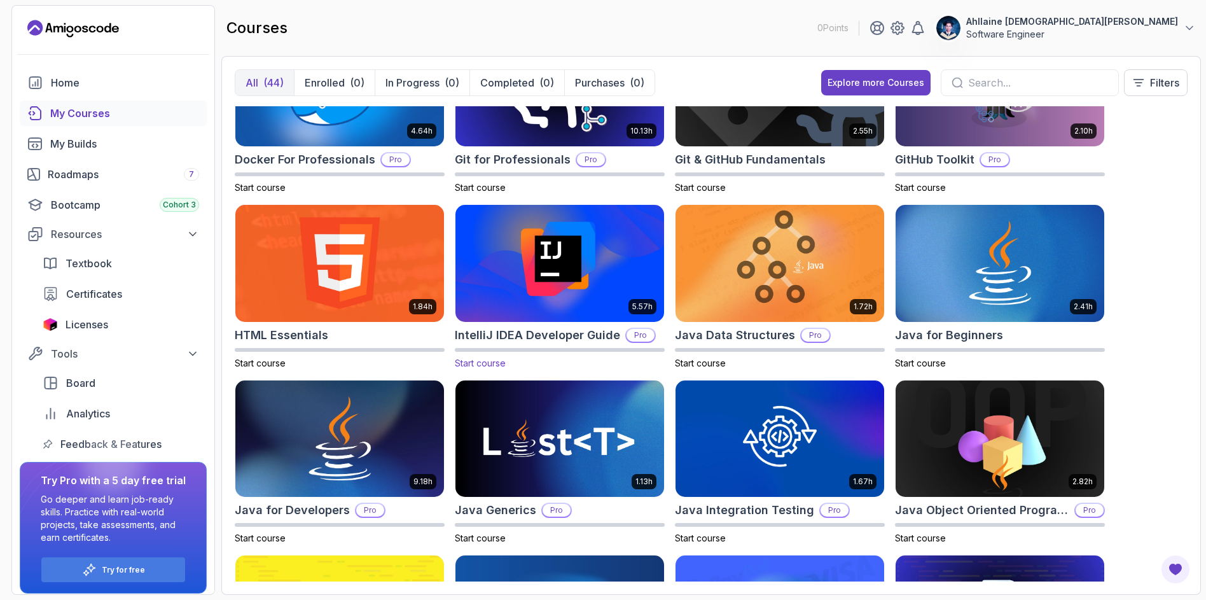
scroll to position [0, 0]
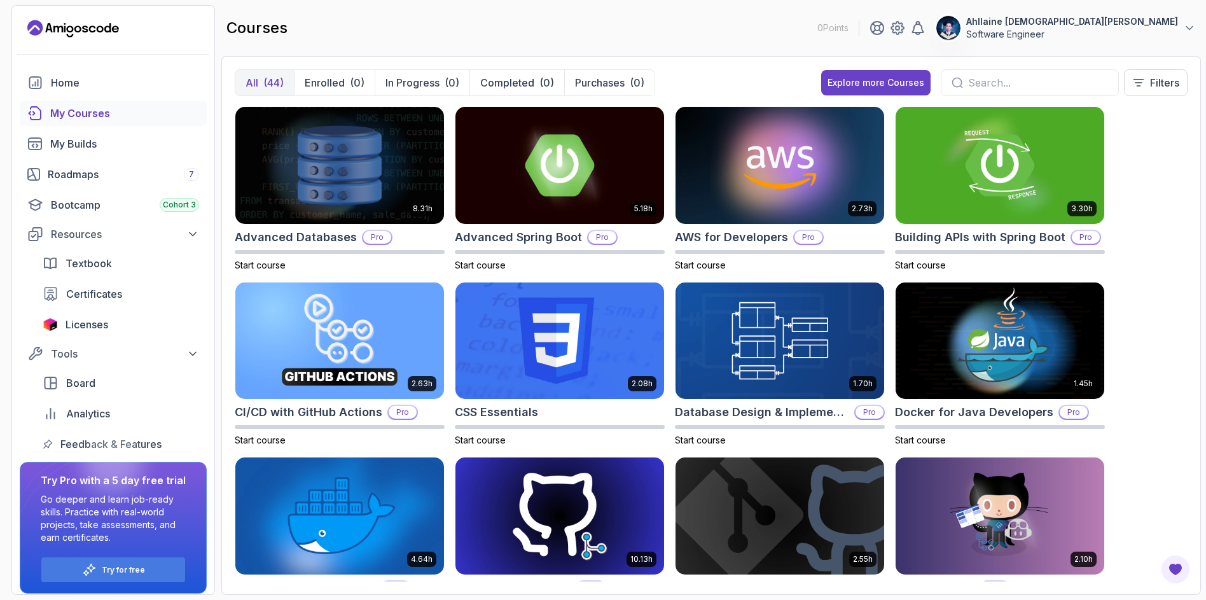
click at [1150, 144] on div "8.31h Advanced Databases Pro Start course 5.18h Advanced Spring Boot Pro Start …" at bounding box center [711, 343] width 953 height 475
